Goal: Task Accomplishment & Management: Use online tool/utility

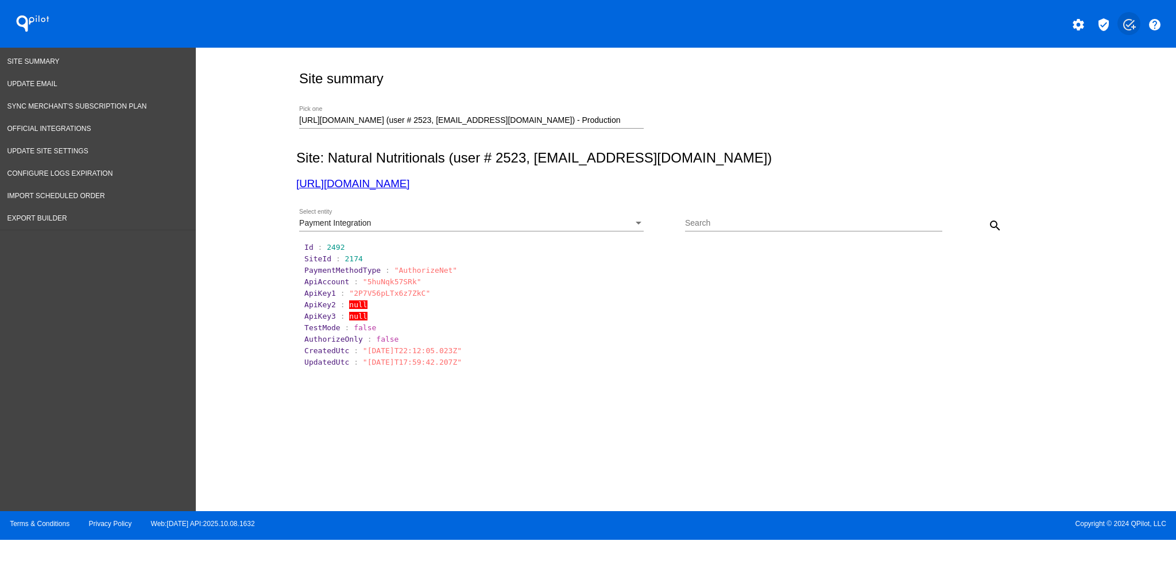
click at [1129, 24] on mat-icon "add_task" at bounding box center [1129, 25] width 14 height 14
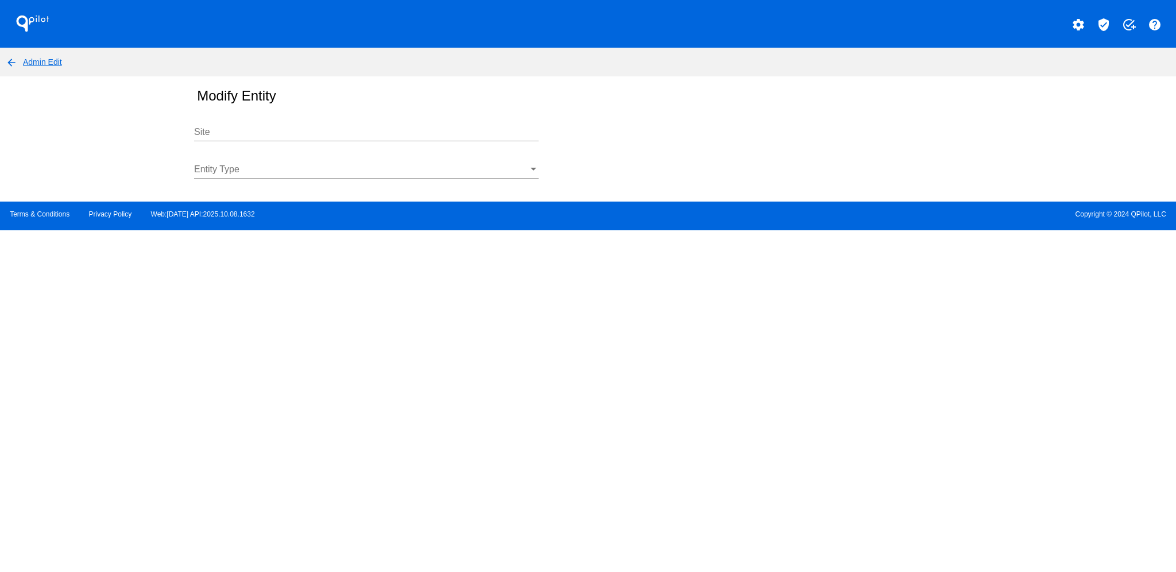
click at [358, 125] on div "Site" at bounding box center [366, 128] width 345 height 26
type input "a"
type input "t"
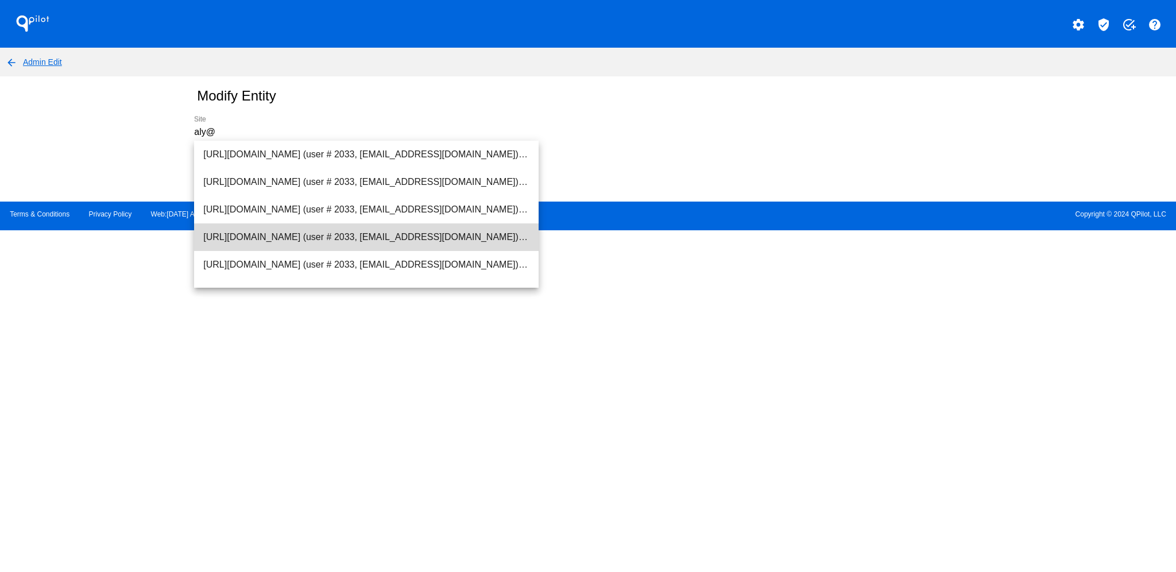
click at [431, 242] on span "[URL][DOMAIN_NAME] (user # 2033, [EMAIL_ADDRESS][DOMAIN_NAME]) - Test" at bounding box center [366, 237] width 326 height 28
type input "[URL][DOMAIN_NAME] (user # 2033, [EMAIL_ADDRESS][DOMAIN_NAME]) - Test"
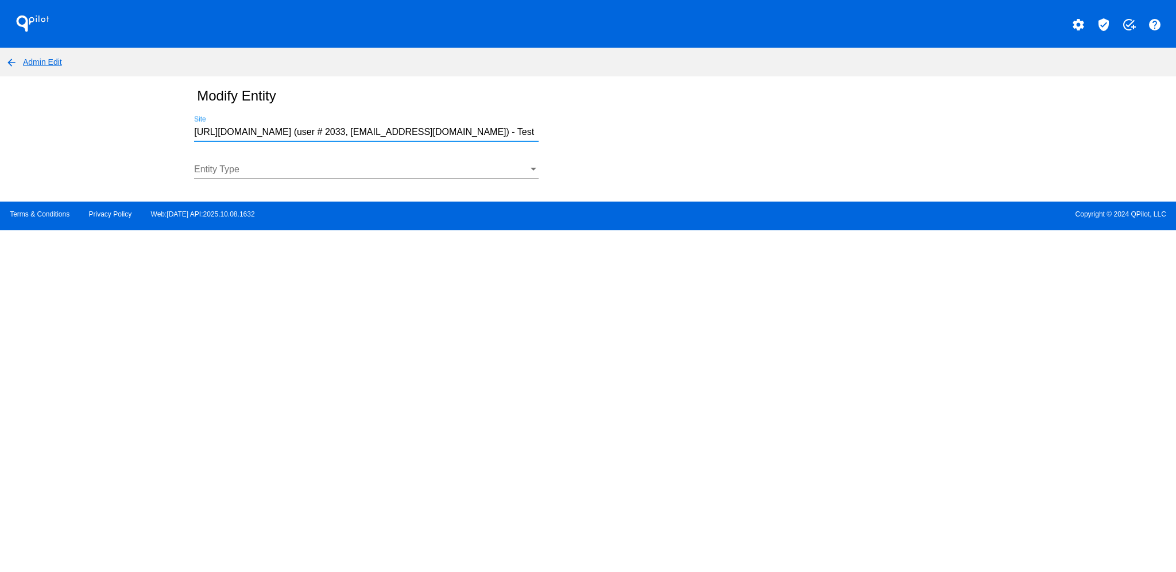
click at [428, 178] on div at bounding box center [366, 178] width 345 height 1
click at [424, 168] on div at bounding box center [361, 169] width 334 height 10
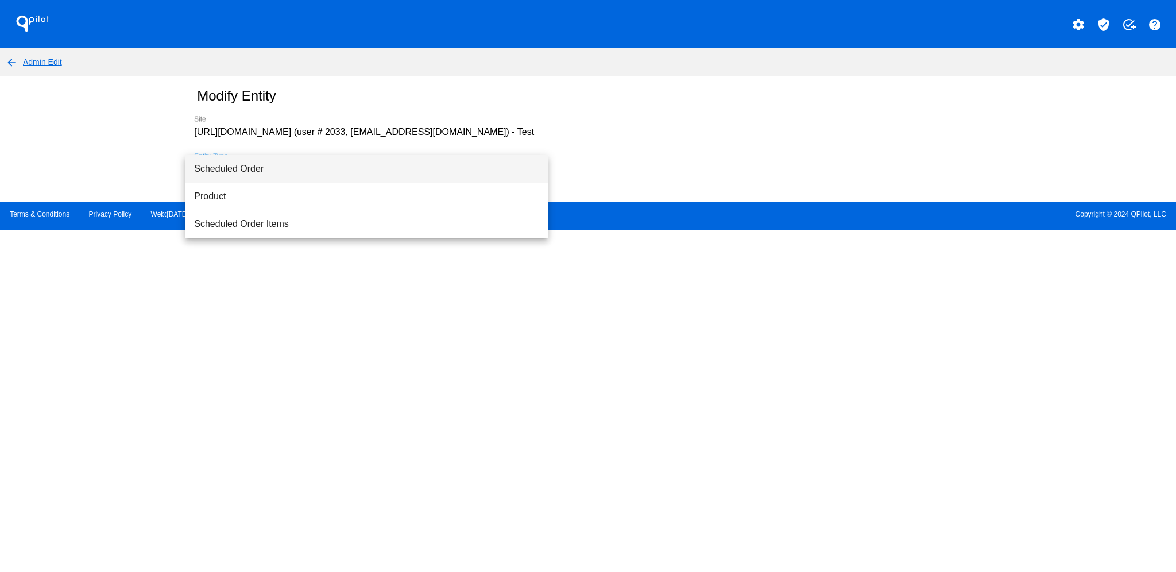
click at [424, 168] on span "Scheduled Order" at bounding box center [366, 169] width 345 height 28
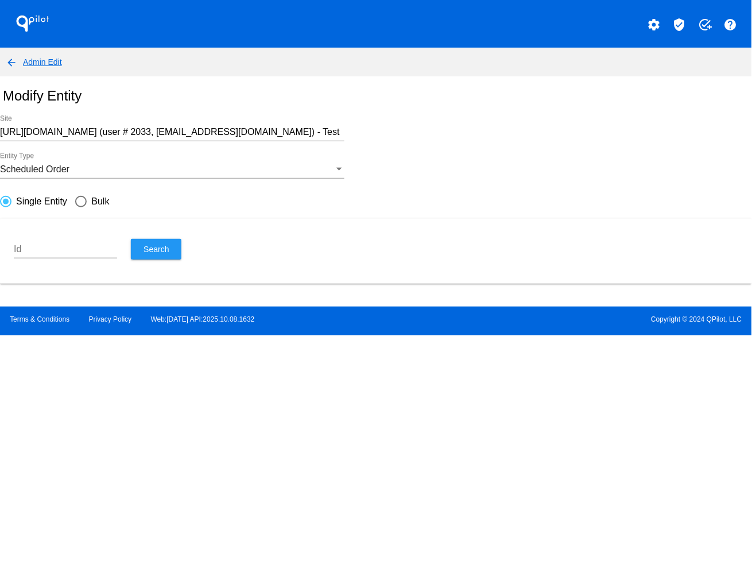
click at [67, 252] on input "Id" at bounding box center [65, 249] width 103 height 10
click at [77, 202] on div "Update Type" at bounding box center [80, 201] width 11 height 11
click at [75, 202] on input "Bulk" at bounding box center [75, 201] width 1 height 1
radio input "true"
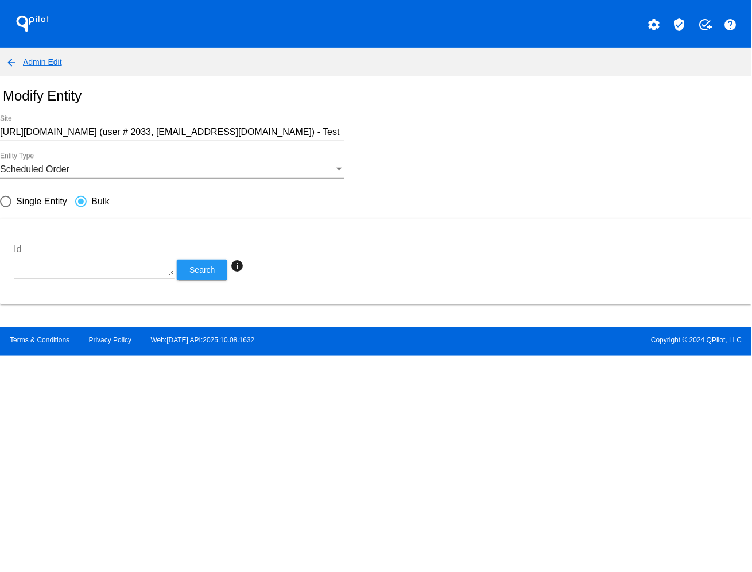
click at [91, 267] on textarea "Id" at bounding box center [94, 259] width 161 height 31
paste textarea "892406 949625 943025 943027 959782 965986 960426 983333 983336 983343 982438 95…"
click at [188, 270] on button "Search" at bounding box center [202, 270] width 51 height 21
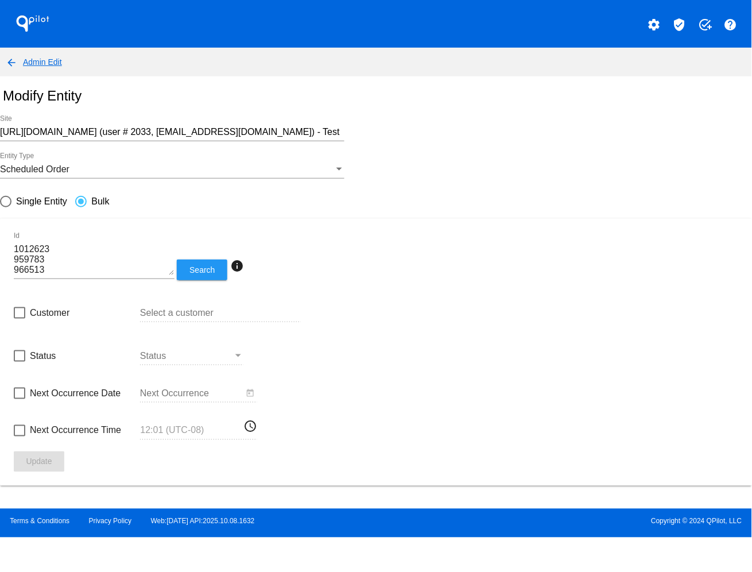
click at [59, 267] on textarea "892406 949625 943025 943027 959782 965986 960426 983333 983336 983343 982438 95…" at bounding box center [94, 259] width 161 height 31
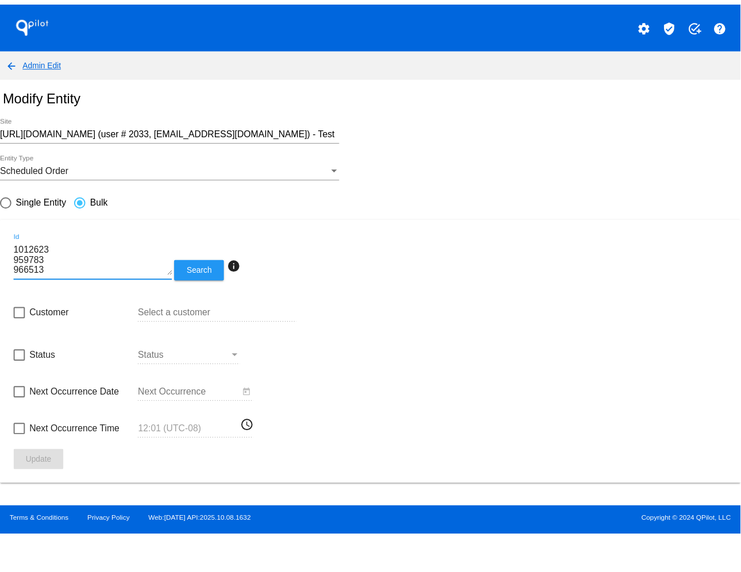
scroll to position [186, 0]
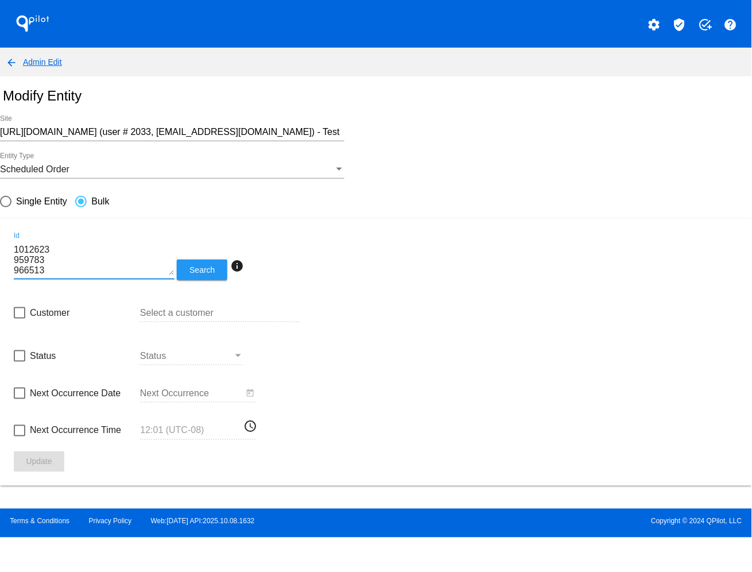
type textarea "892406 949625 943025 943027 959782 965986 960426 983333 983336 983343 982438 95…"
click at [45, 357] on span "Status" at bounding box center [43, 356] width 26 height 14
click at [20, 362] on input "Status" at bounding box center [19, 362] width 1 height 1
checkbox input "true"
click at [205, 358] on div at bounding box center [186, 356] width 93 height 10
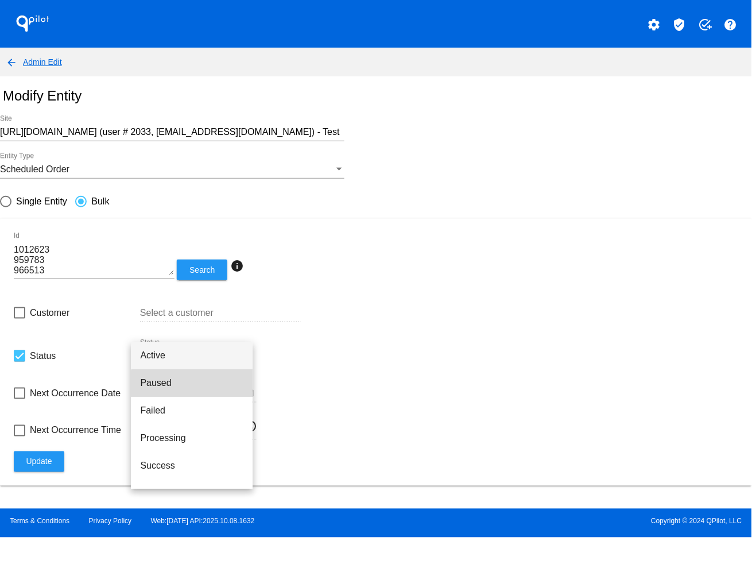
click at [213, 388] on span "Paused" at bounding box center [191, 383] width 103 height 28
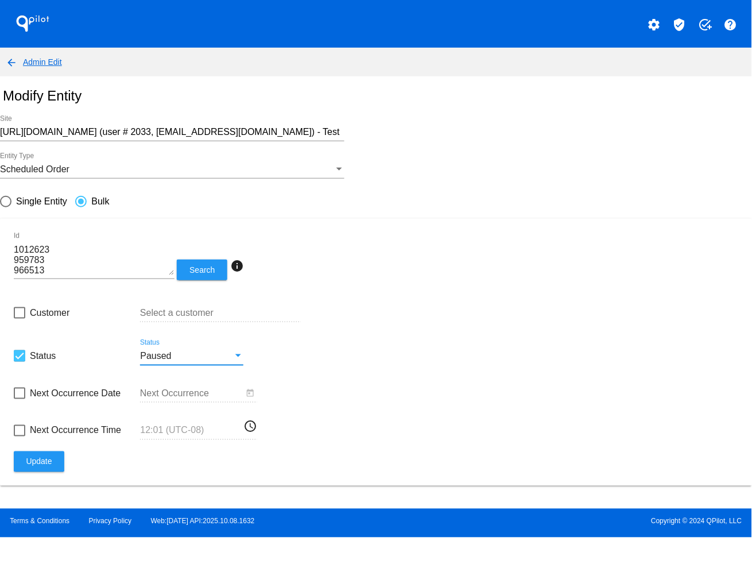
click at [40, 457] on span "Update" at bounding box center [39, 461] width 26 height 9
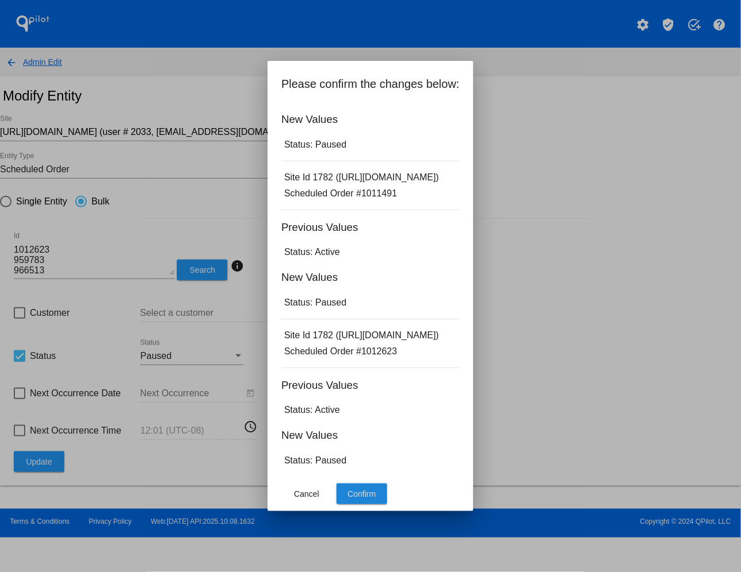
scroll to position [2969, 0]
click at [337, 498] on button "Confirm" at bounding box center [362, 494] width 51 height 21
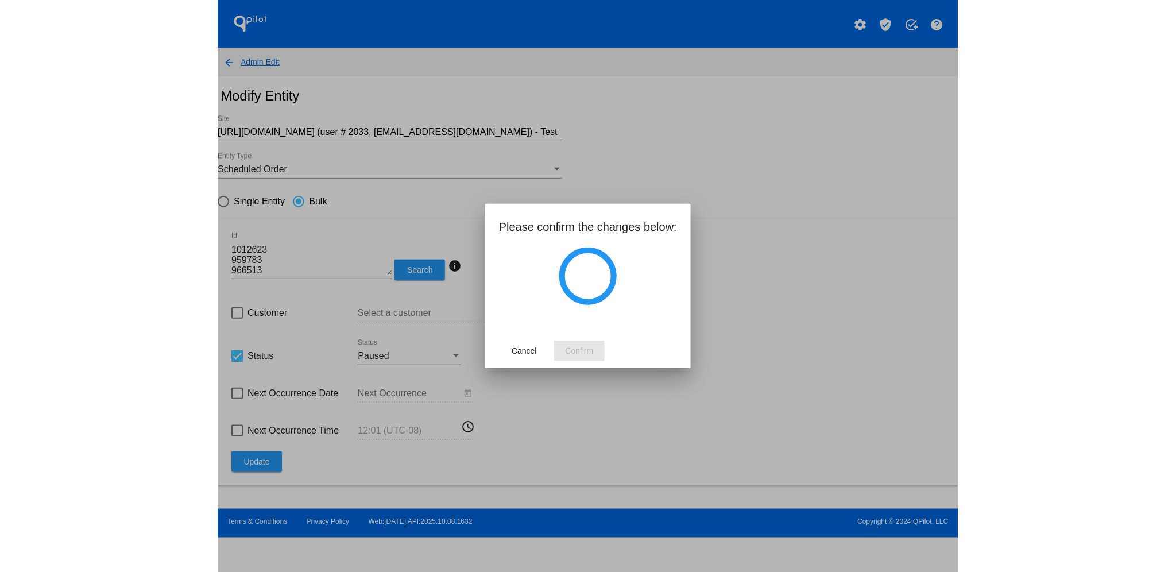
scroll to position [0, 0]
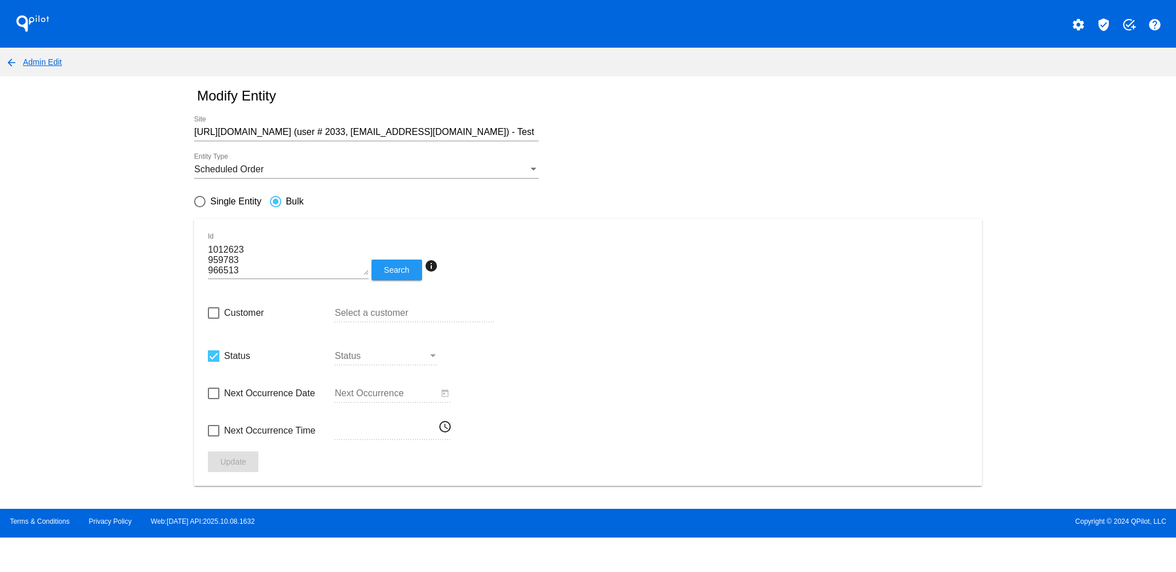
click at [47, 47] on div "QPilot" at bounding box center [147, 24] width 294 height 48
click at [49, 59] on link "arrow_back Admin Edit" at bounding box center [31, 61] width 62 height 9
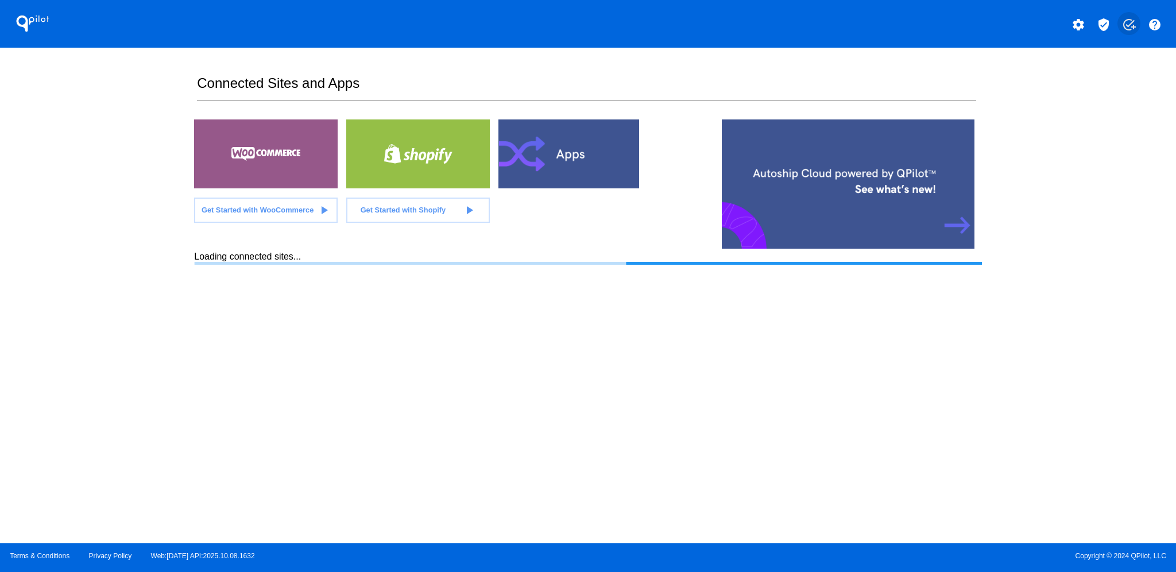
click at [1129, 28] on mat-icon "add_task" at bounding box center [1129, 25] width 14 height 14
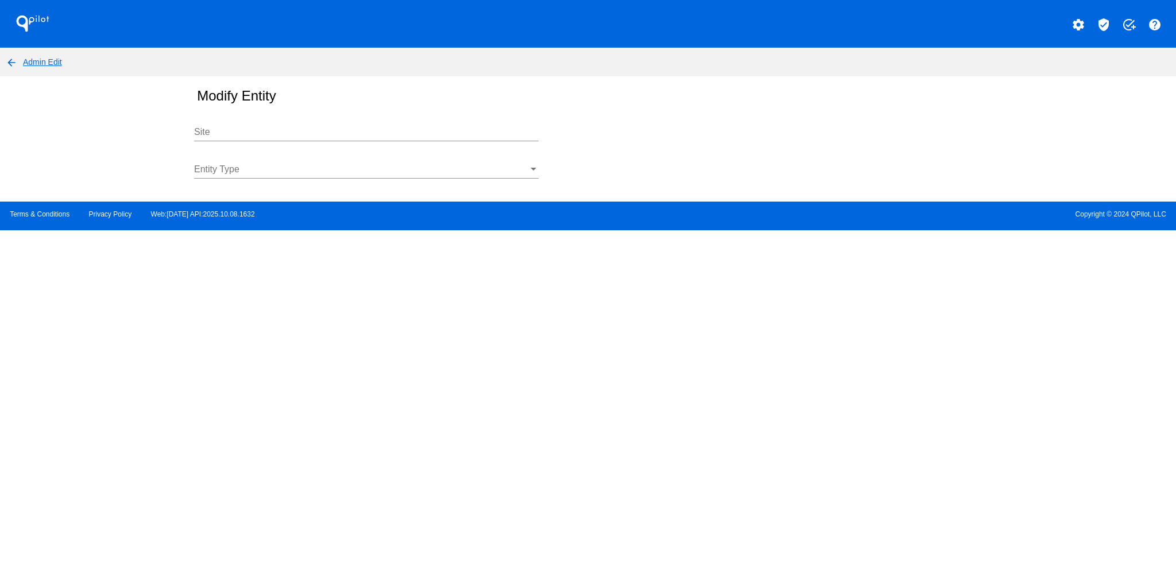
click at [325, 130] on input "Site" at bounding box center [366, 132] width 345 height 10
click at [308, 160] on div "Entity Type" at bounding box center [366, 166] width 345 height 26
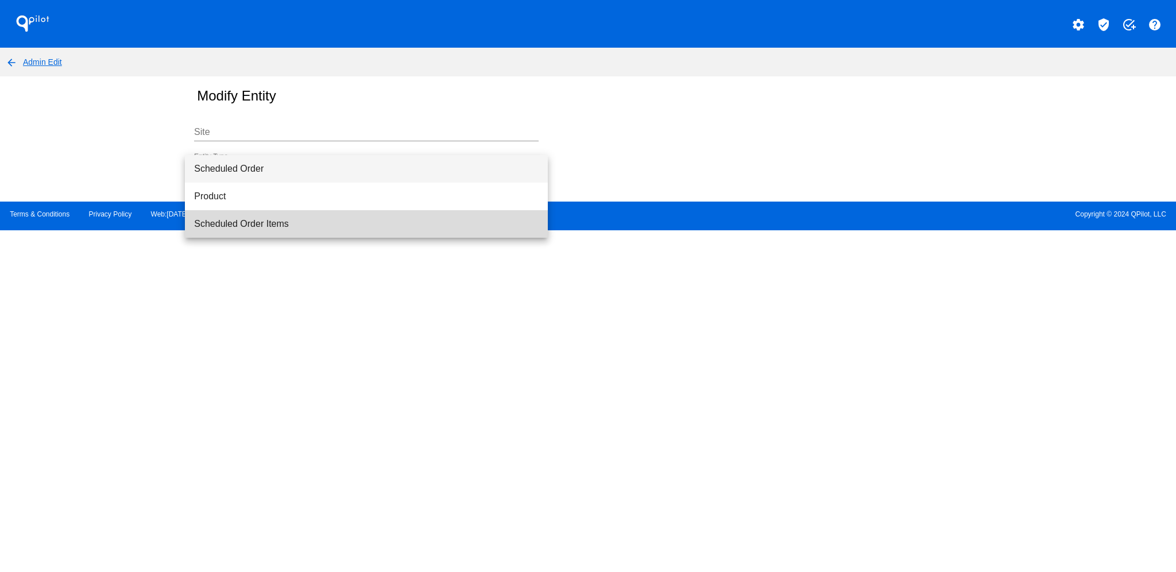
click at [304, 212] on span "Scheduled Order Items" at bounding box center [366, 224] width 345 height 28
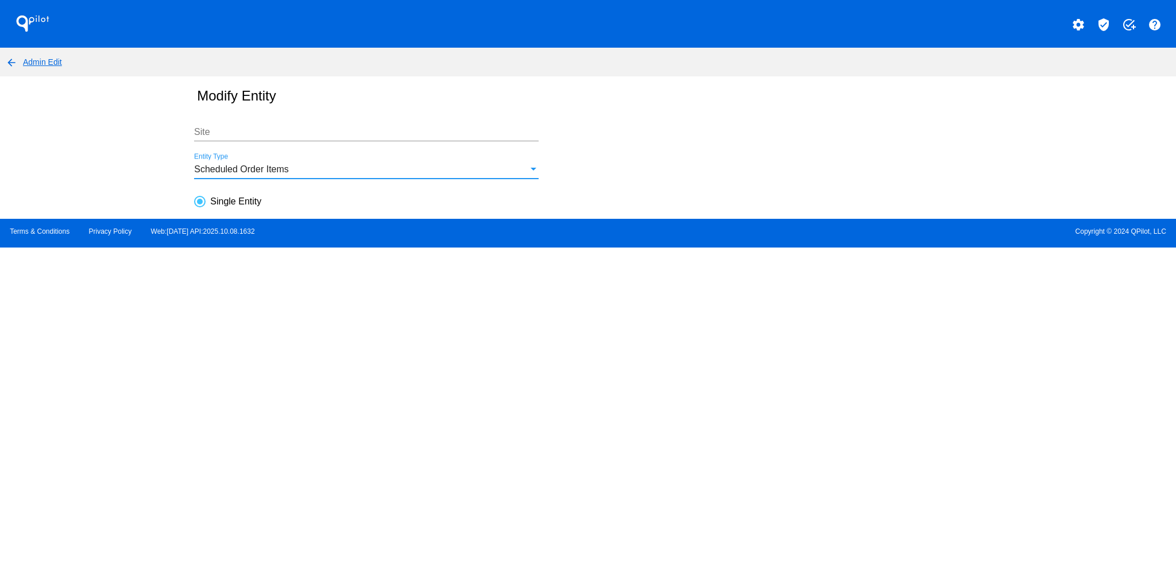
click at [303, 141] on div at bounding box center [366, 141] width 345 height 1
click at [311, 131] on input "Site" at bounding box center [366, 132] width 345 height 10
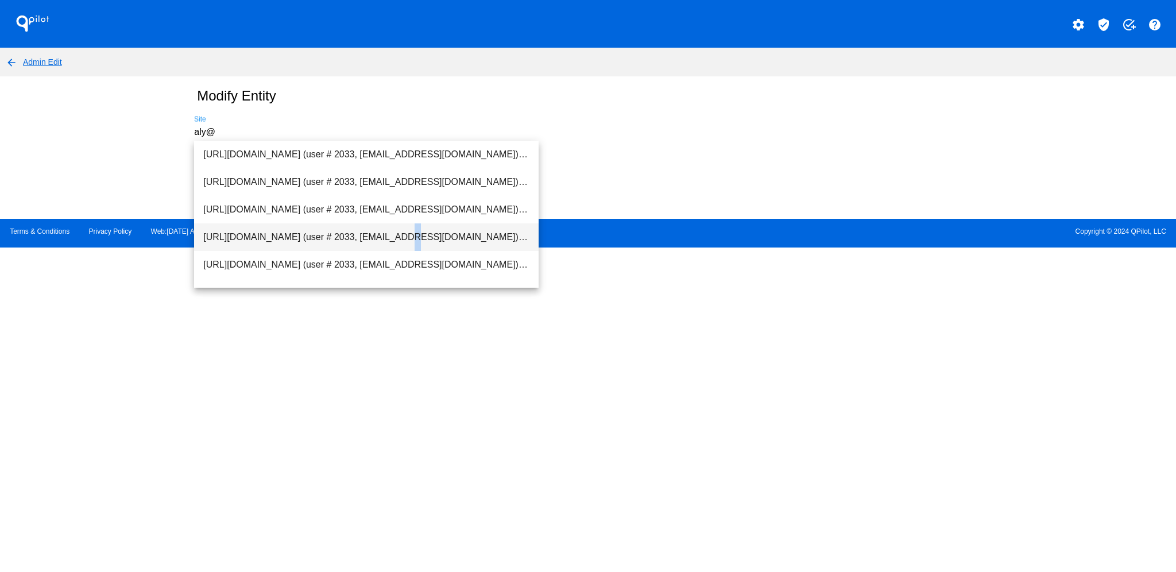
click at [335, 238] on span "[URL][DOMAIN_NAME] (user # 2033, [EMAIL_ADDRESS][DOMAIN_NAME]) - Test" at bounding box center [366, 237] width 326 height 28
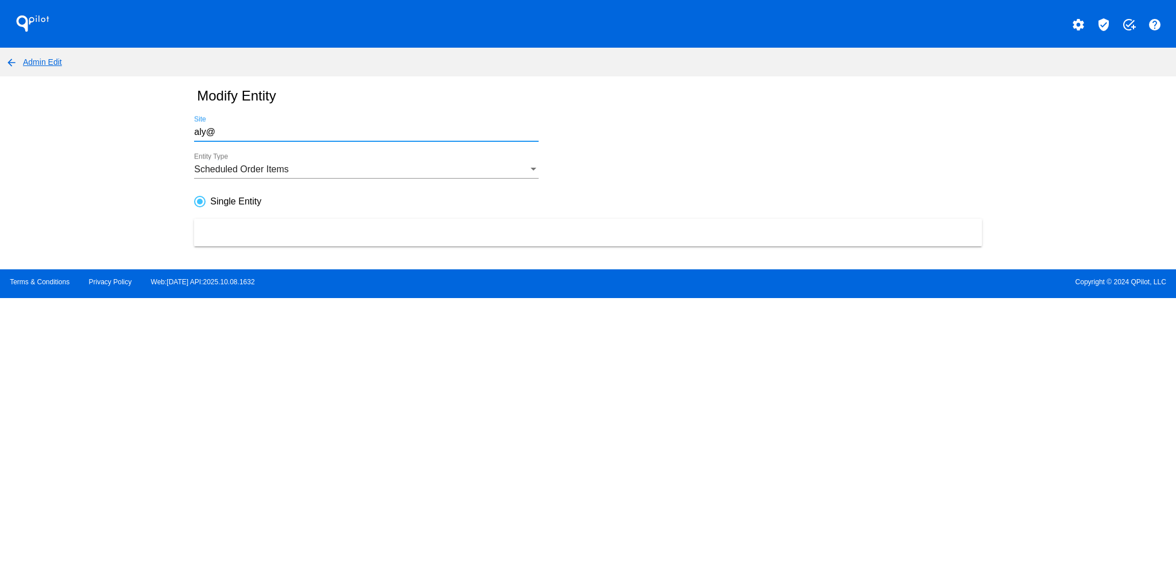
type input "[URL][DOMAIN_NAME] (user # 2033, [EMAIL_ADDRESS][DOMAIN_NAME]) - Test"
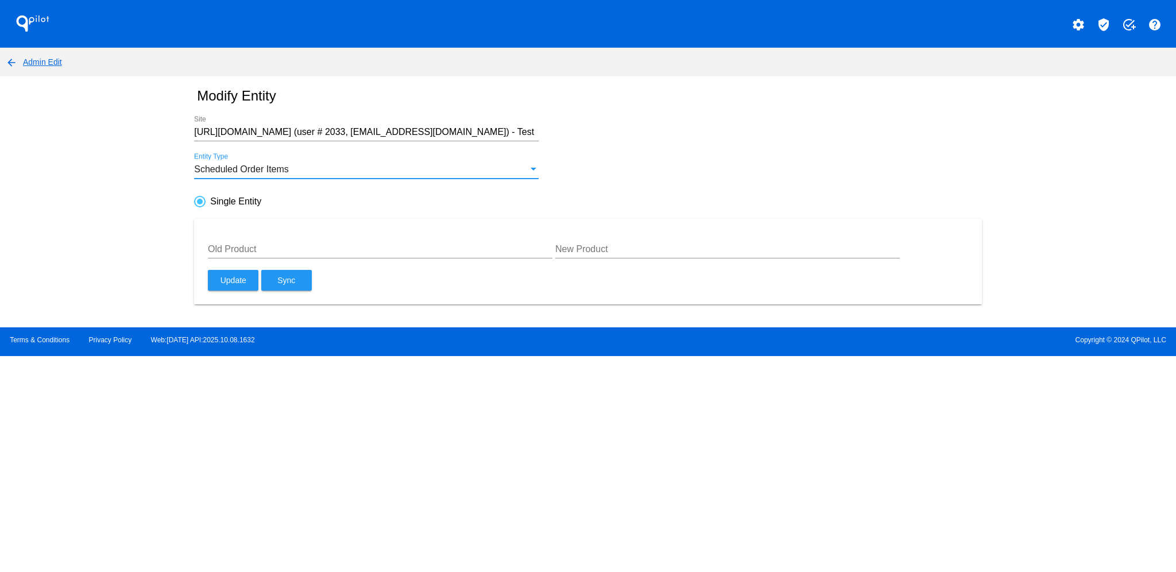
click at [517, 164] on div "Scheduled Order Items" at bounding box center [361, 169] width 334 height 10
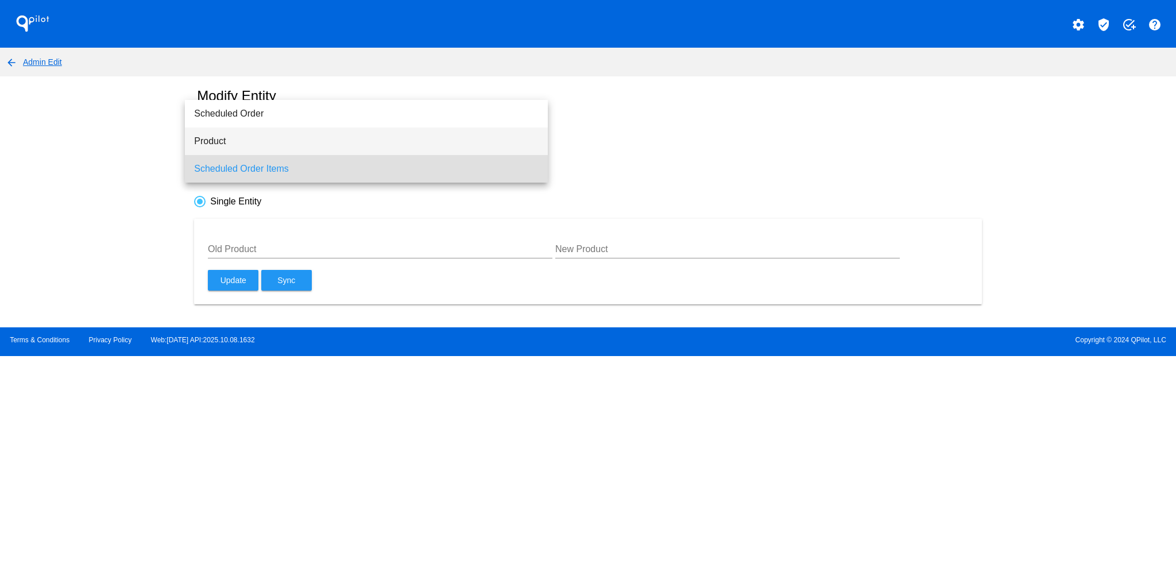
click at [508, 137] on span "Product" at bounding box center [366, 142] width 345 height 28
